Goal: Task Accomplishment & Management: Manage account settings

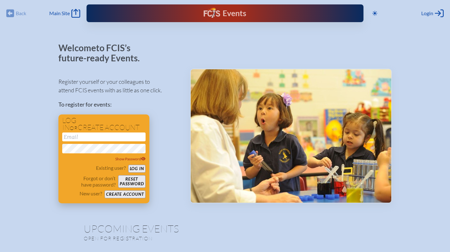
type input "[EMAIL_ADDRESS][DOMAIN_NAME]"
click at [134, 167] on button "Log in" at bounding box center [136, 169] width 17 height 8
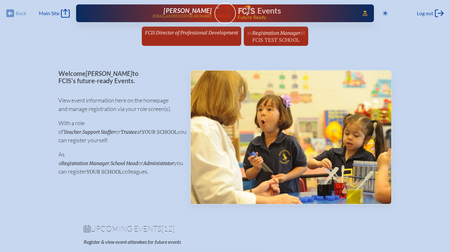
click at [283, 31] on span "Registration Manager" at bounding box center [276, 33] width 48 height 6
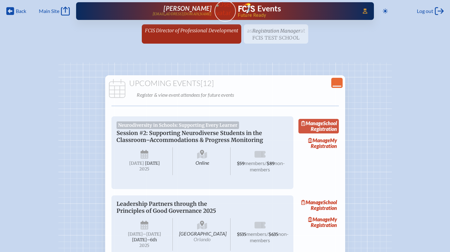
scroll to position [3, 0]
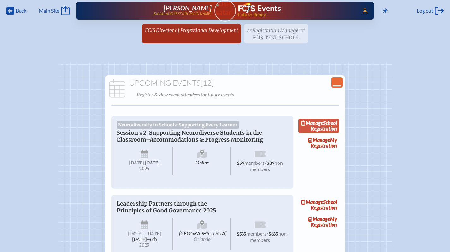
click at [329, 132] on link "Manage School Registration" at bounding box center [318, 125] width 40 height 15
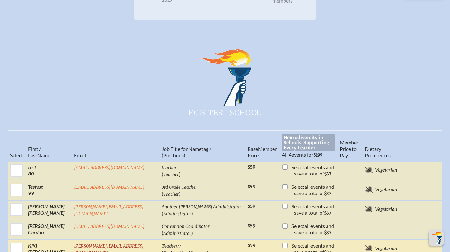
scroll to position [253, 0]
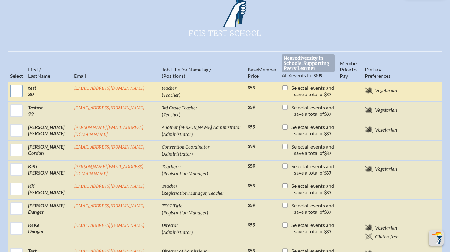
click at [14, 83] on input "checkbox" at bounding box center [17, 91] width 16 height 16
checkbox input "true"
